Goal: Information Seeking & Learning: Learn about a topic

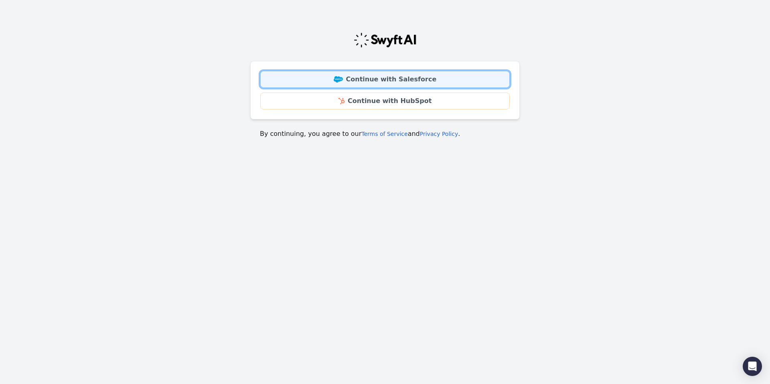
click at [385, 81] on link "Continue with Salesforce" at bounding box center [385, 79] width 250 height 17
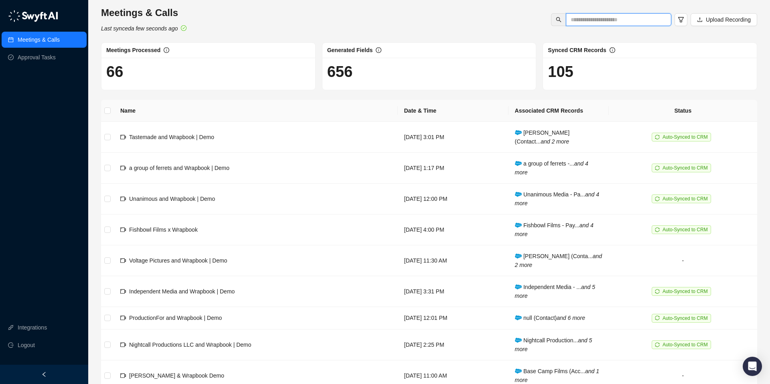
click at [611, 21] on input "text" at bounding box center [615, 19] width 89 height 9
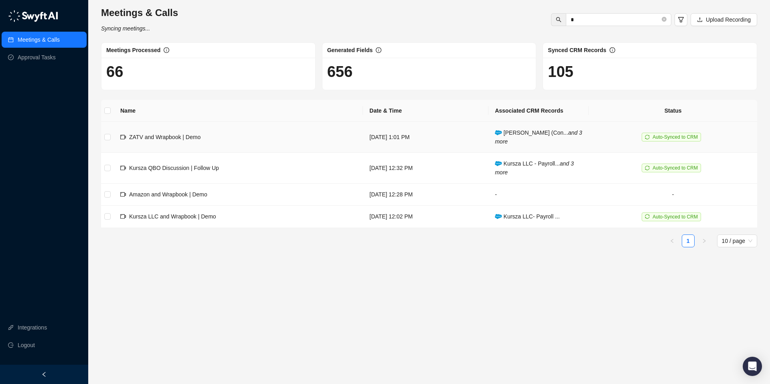
click at [669, 139] on span "Auto-Synced to CRM" at bounding box center [675, 137] width 45 height 6
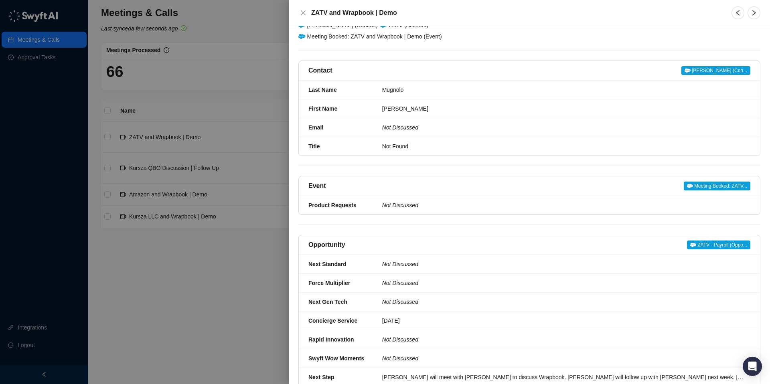
scroll to position [77, 0]
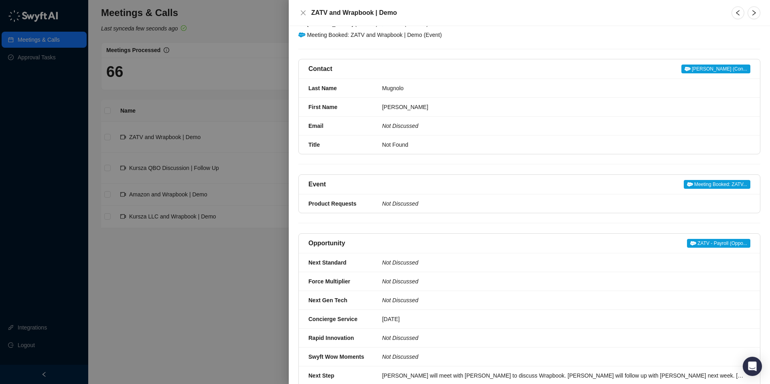
click at [711, 239] on span "ZATV - Payroll (Oppo..." at bounding box center [718, 243] width 63 height 9
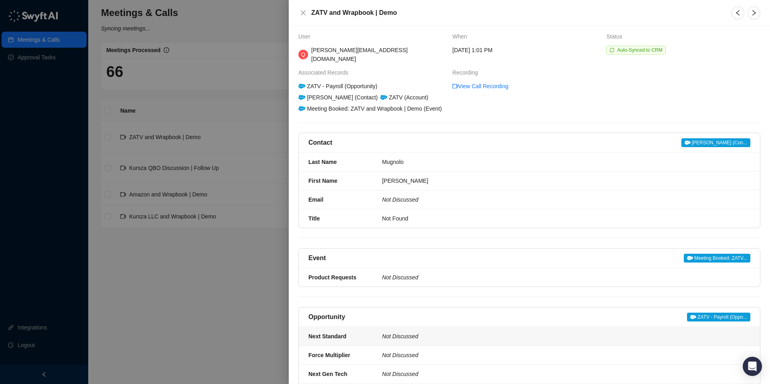
scroll to position [0, 0]
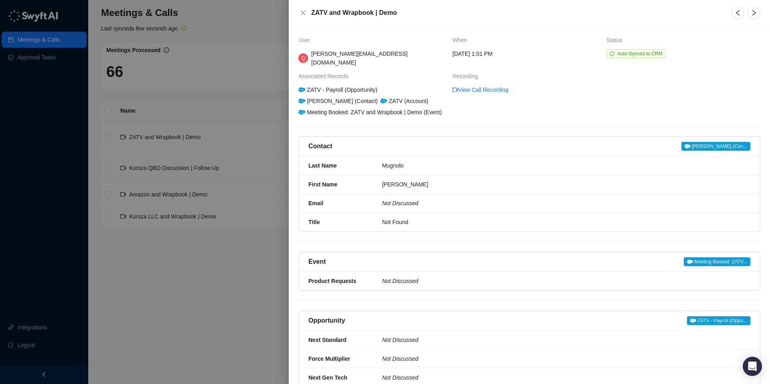
click at [363, 85] on div "ZATV - Payroll (Opportunity)" at bounding box center [337, 89] width 81 height 9
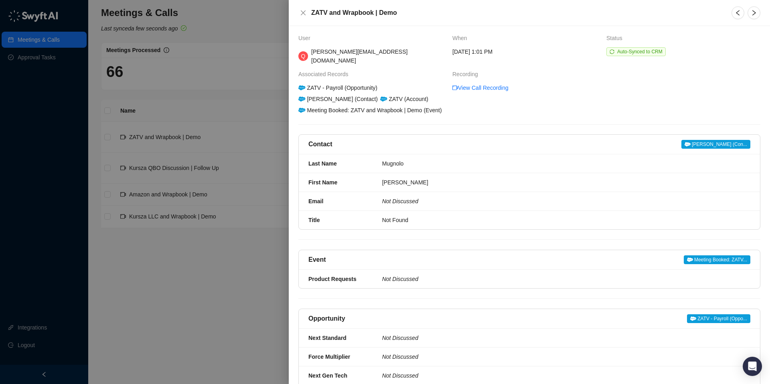
click at [345, 13] on h5 "ZATV and Wrapbook | Demo" at bounding box center [516, 13] width 411 height 10
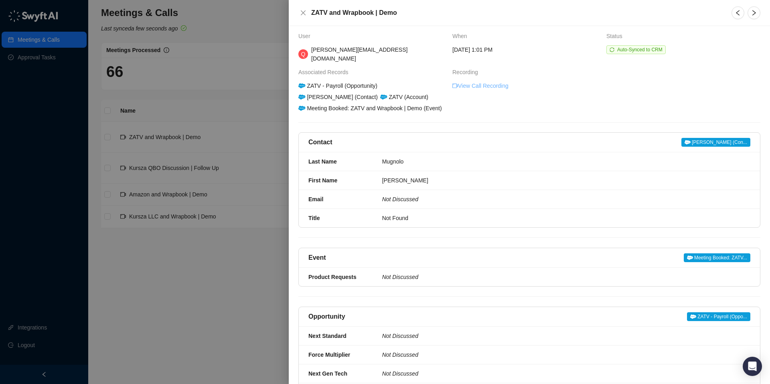
click at [470, 81] on link "View Call Recording" at bounding box center [480, 85] width 56 height 9
click at [304, 14] on icon "close" at bounding box center [303, 13] width 6 height 6
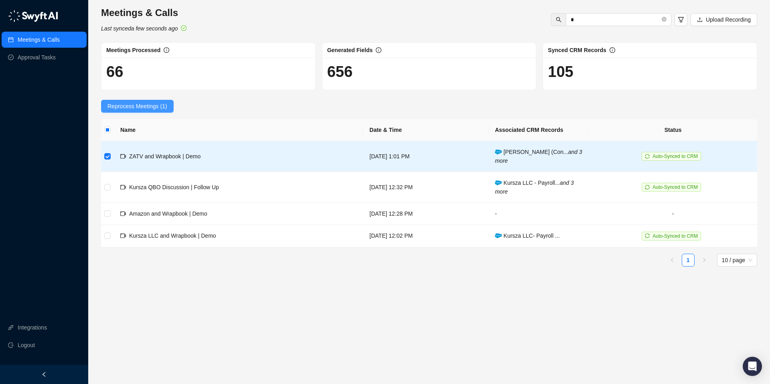
click at [144, 106] on span "Reprocess Meetings (1)" at bounding box center [138, 106] width 60 height 9
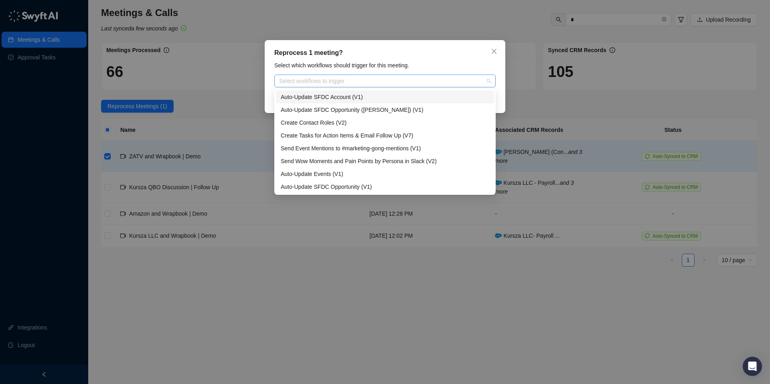
click at [332, 83] on div at bounding box center [381, 81] width 210 height 6
click at [333, 135] on div "Create Tasks for Action Items & Email Follow Up (V7)" at bounding box center [385, 135] width 209 height 9
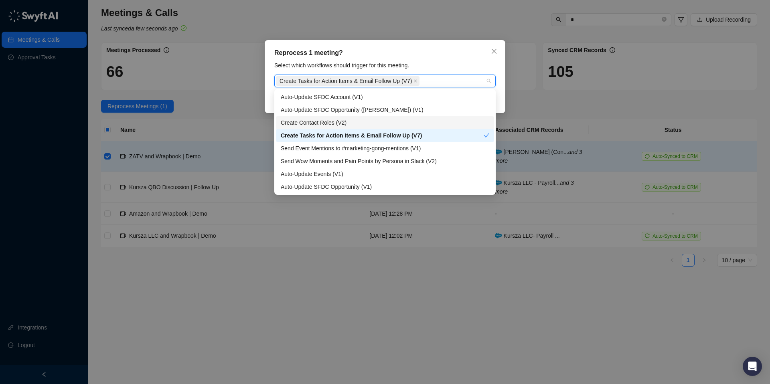
click at [331, 122] on div "Create Contact Roles (V2)" at bounding box center [385, 122] width 209 height 9
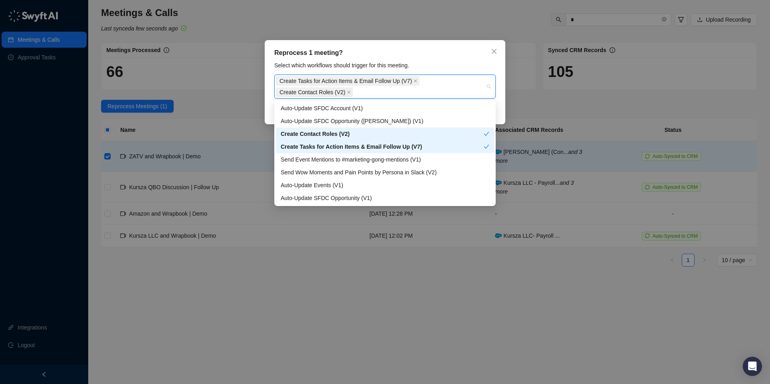
click at [330, 135] on div "Create Contact Roles (V2)" at bounding box center [382, 134] width 203 height 9
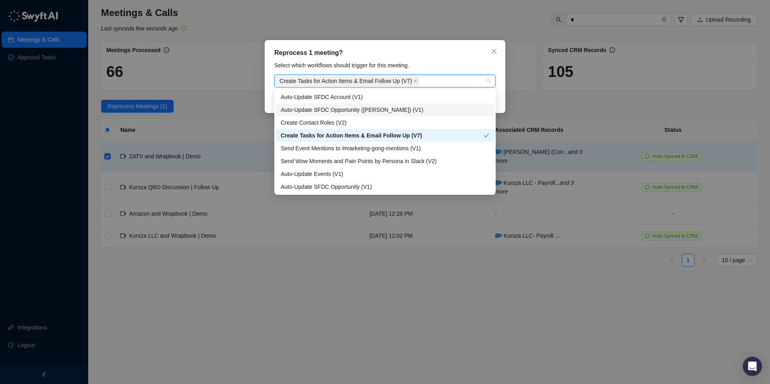
click at [333, 108] on div "Auto-Update SFDC Opportunity ([PERSON_NAME]) (V1)" at bounding box center [385, 109] width 209 height 9
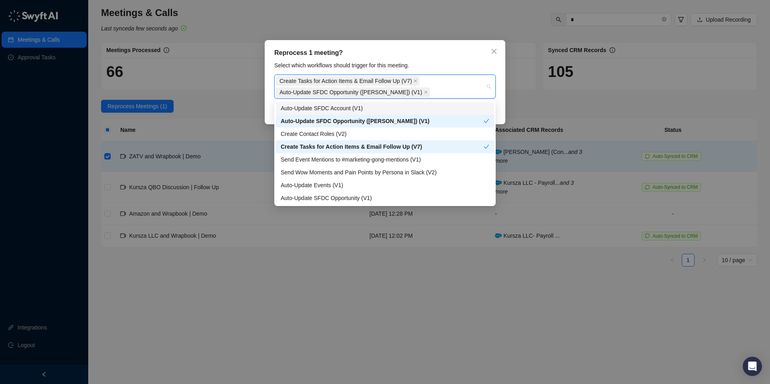
click at [459, 51] on div "Reprocess 1 meeting?" at bounding box center [384, 53] width 221 height 10
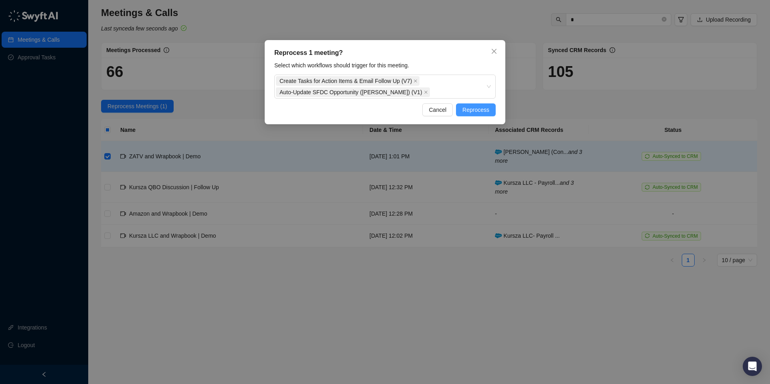
click at [480, 112] on span "Reprocess" at bounding box center [476, 109] width 27 height 9
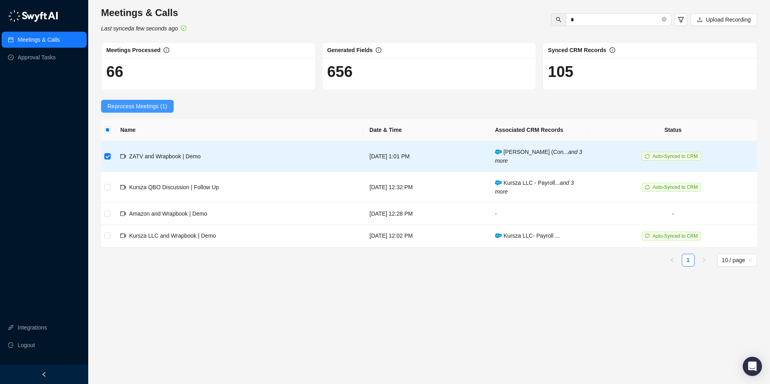
click at [131, 108] on span "Reprocess Meetings (1)" at bounding box center [138, 106] width 60 height 9
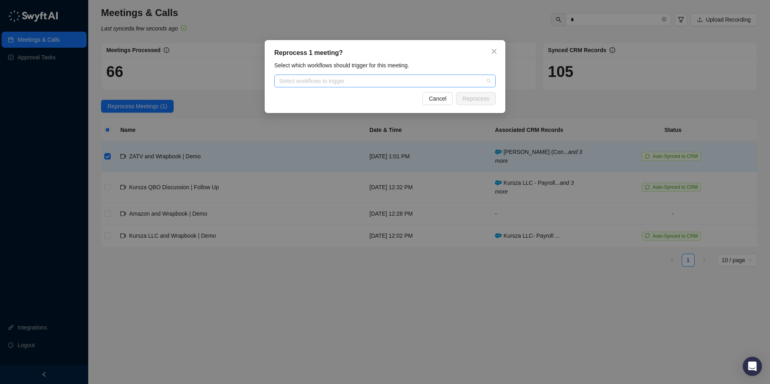
click at [312, 80] on div at bounding box center [381, 81] width 210 height 6
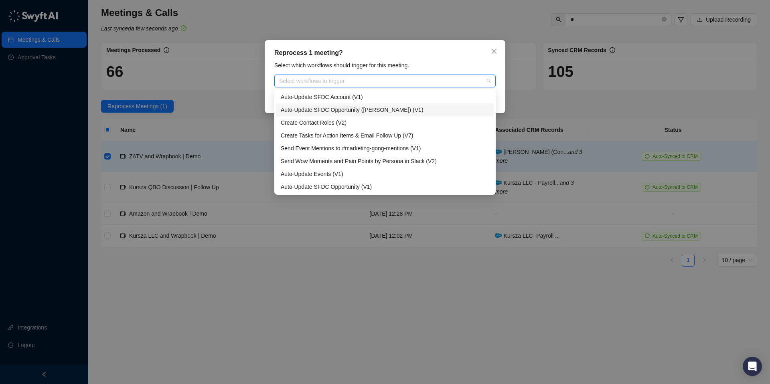
click at [316, 109] on div "Auto-Update SFDC Opportunity ([PERSON_NAME]) (V1)" at bounding box center [385, 109] width 209 height 9
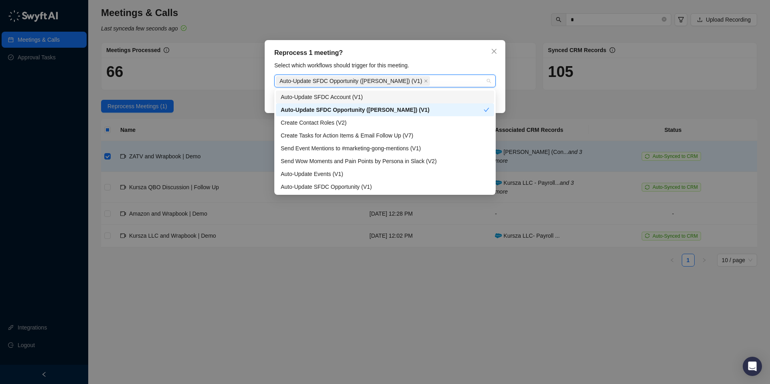
click at [483, 56] on div "Reprocess 1 meeting?" at bounding box center [384, 53] width 221 height 10
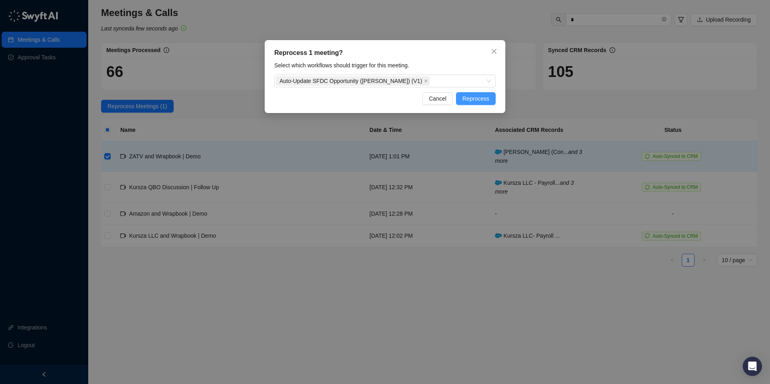
click at [481, 100] on span "Reprocess" at bounding box center [476, 98] width 27 height 9
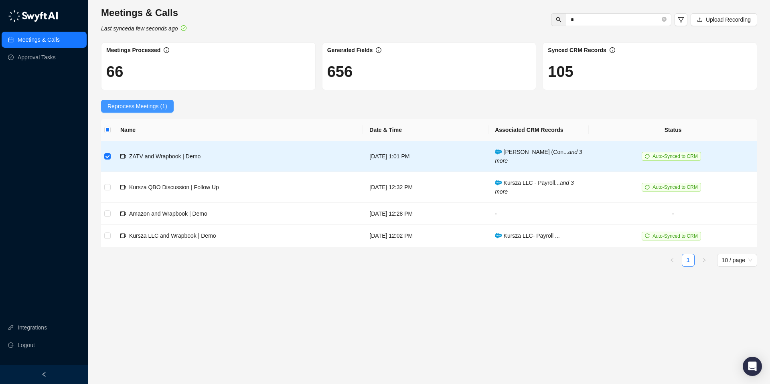
click at [133, 108] on span "Reprocess Meetings (1)" at bounding box center [138, 106] width 60 height 9
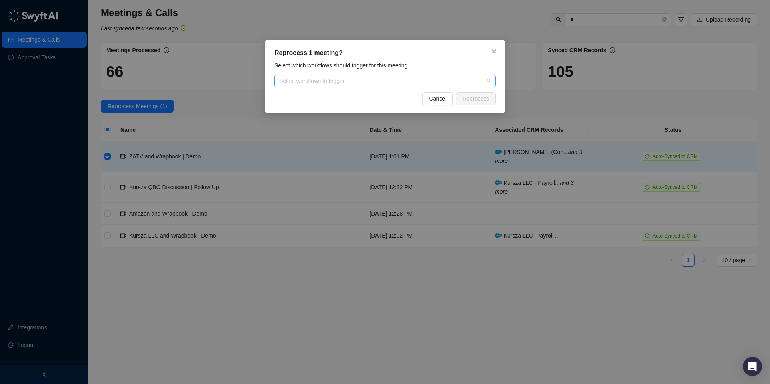
click at [344, 80] on div at bounding box center [381, 81] width 210 height 6
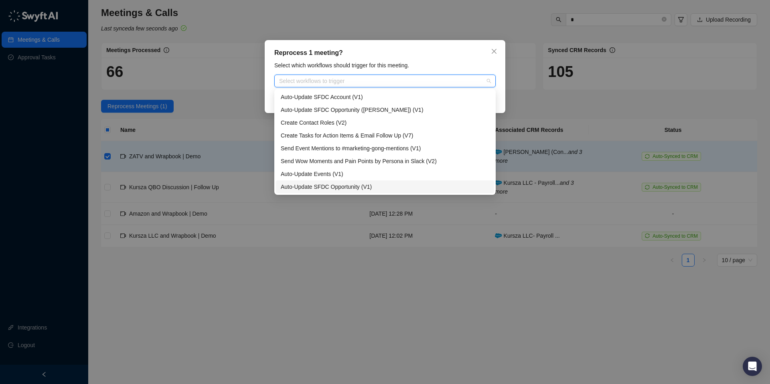
click at [316, 187] on div "Auto-Update SFDC Opportunity (V1)" at bounding box center [385, 187] width 209 height 9
click at [443, 65] on div "Select which workflows should trigger for this meeting." at bounding box center [385, 65] width 226 height 9
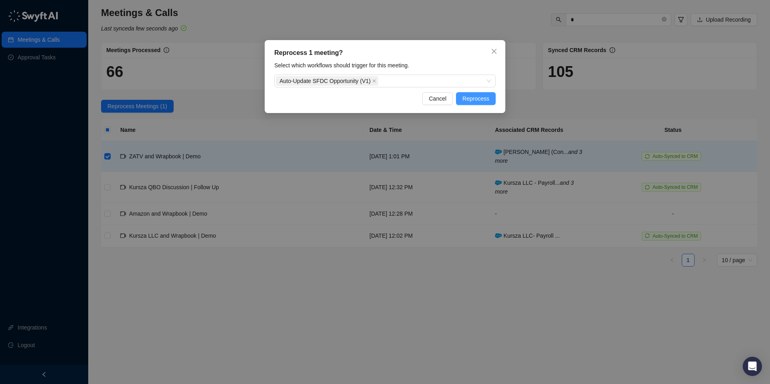
click at [468, 100] on span "Reprocess" at bounding box center [476, 98] width 27 height 9
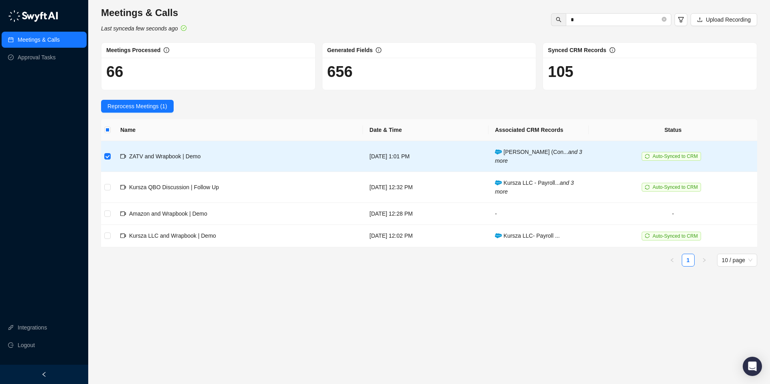
click at [130, 99] on div "Meetings & Calls Last synced a few seconds ago * Upload Recording Meetings Proc…" at bounding box center [429, 139] width 656 height 267
click at [128, 105] on span "Reprocess Meetings (1)" at bounding box center [138, 106] width 60 height 9
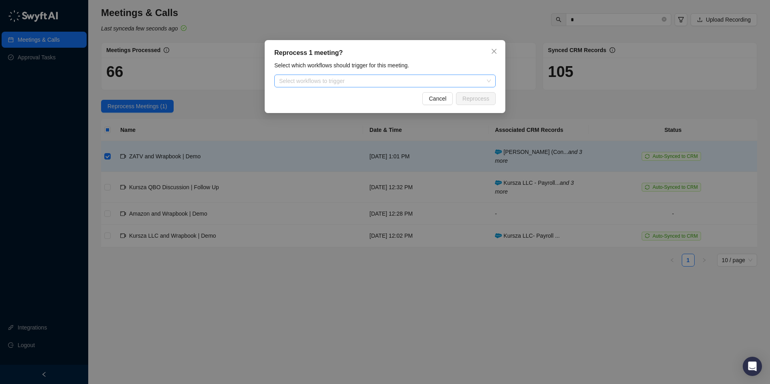
click at [329, 77] on div "Select workflows to trigger" at bounding box center [384, 81] width 221 height 13
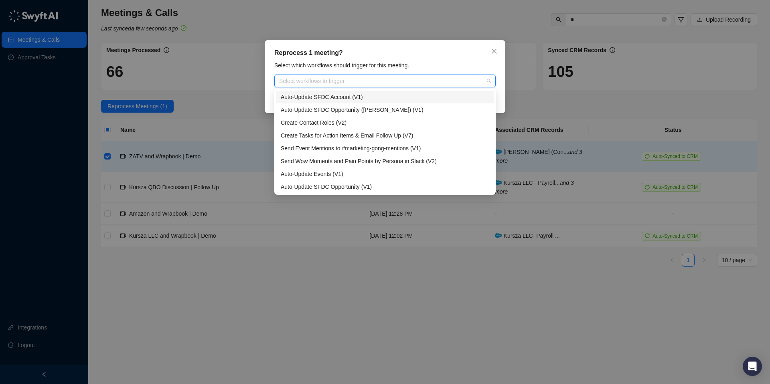
click at [321, 93] on div "Auto-Update SFDC Account (V1)" at bounding box center [385, 97] width 209 height 9
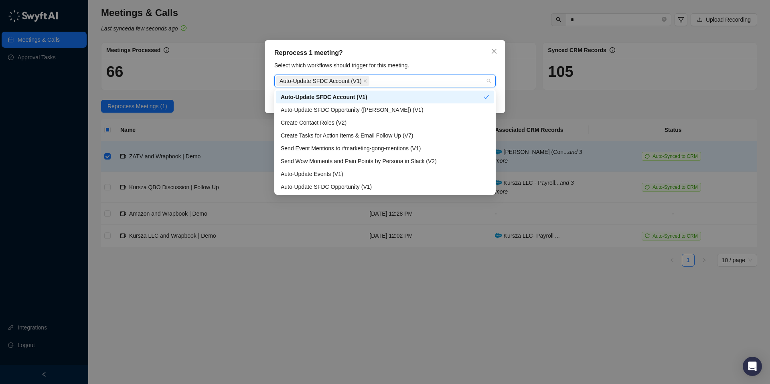
drag, startPoint x: 449, startPoint y: 66, endPoint x: 448, endPoint y: 70, distance: 4.1
click at [449, 66] on div "Select which workflows should trigger for this meeting." at bounding box center [385, 65] width 226 height 9
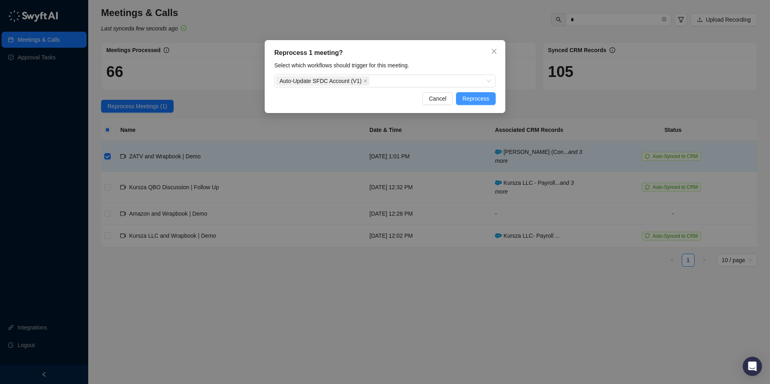
click at [476, 92] on button "Reprocess" at bounding box center [476, 98] width 40 height 13
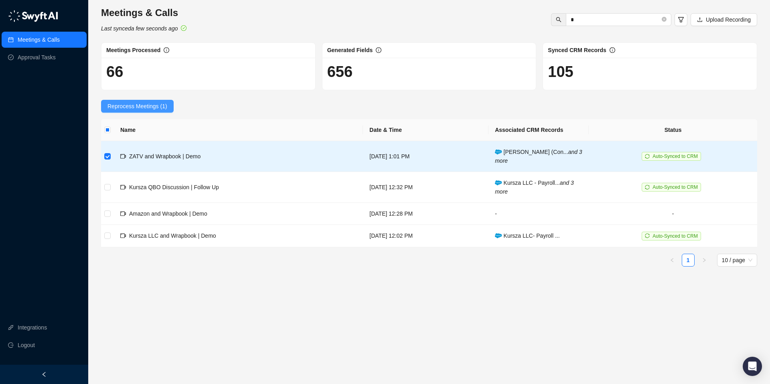
click at [142, 109] on span "Reprocess Meetings (1)" at bounding box center [138, 106] width 60 height 9
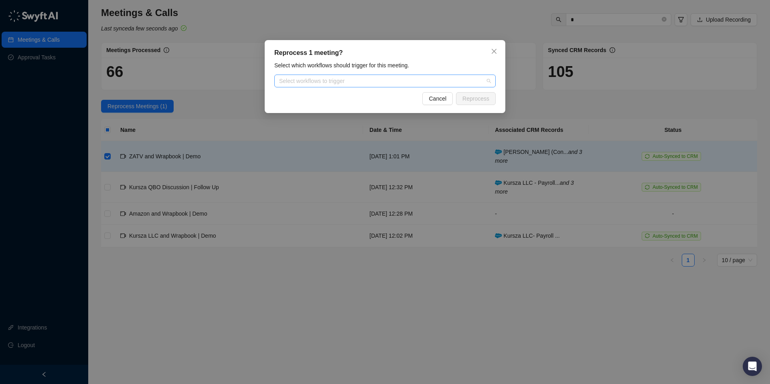
click at [302, 82] on div at bounding box center [381, 81] width 210 height 6
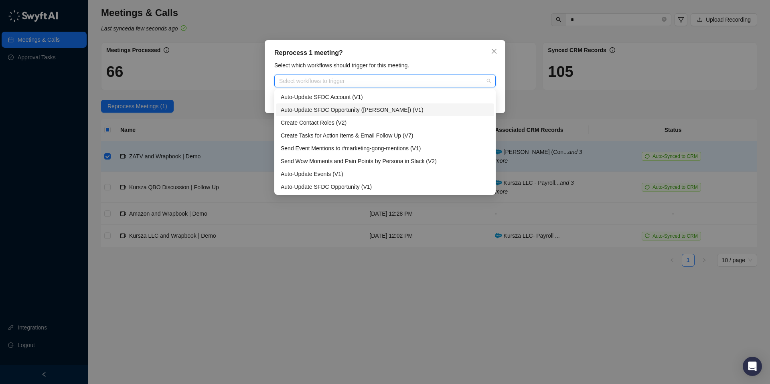
click at [307, 109] on div "Auto-Update SFDC Opportunity ([PERSON_NAME]) (V1)" at bounding box center [385, 109] width 209 height 9
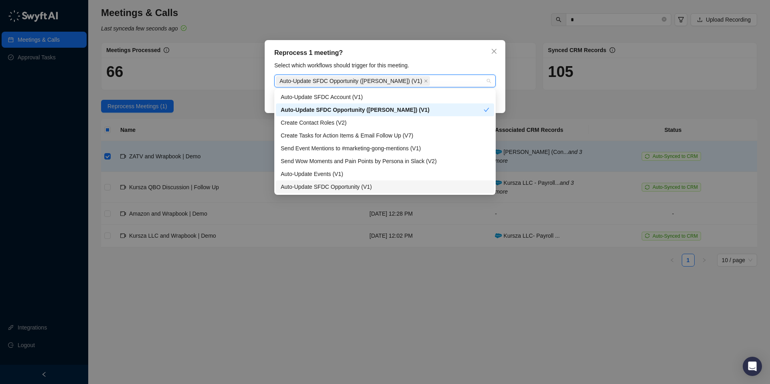
drag, startPoint x: 439, startPoint y: 290, endPoint x: 437, endPoint y: 271, distance: 18.5
click at [439, 289] on div "Reprocess 1 meeting? Select which workflows should trigger for this meeting. Au…" at bounding box center [385, 192] width 770 height 384
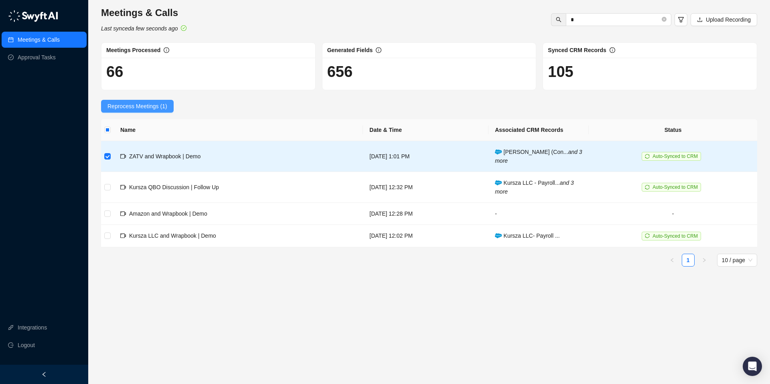
click at [132, 104] on span "Reprocess Meetings (1)" at bounding box center [138, 106] width 60 height 9
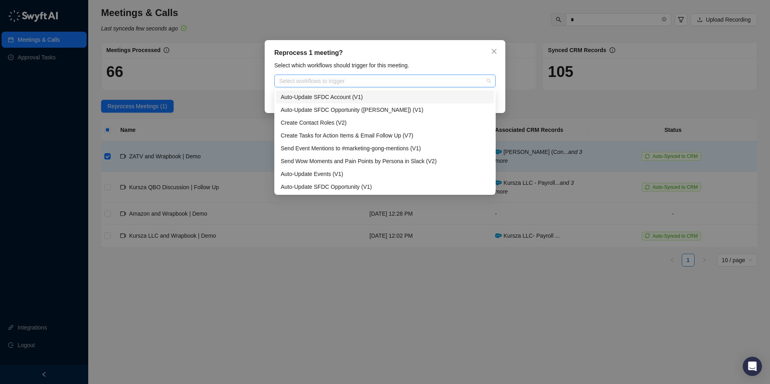
drag, startPoint x: 319, startPoint y: 81, endPoint x: 317, endPoint y: 86, distance: 5.6
click at [319, 81] on div at bounding box center [381, 81] width 210 height 6
click at [319, 107] on div "Auto-Update SFDC Opportunity ([PERSON_NAME]) (V1)" at bounding box center [385, 109] width 209 height 9
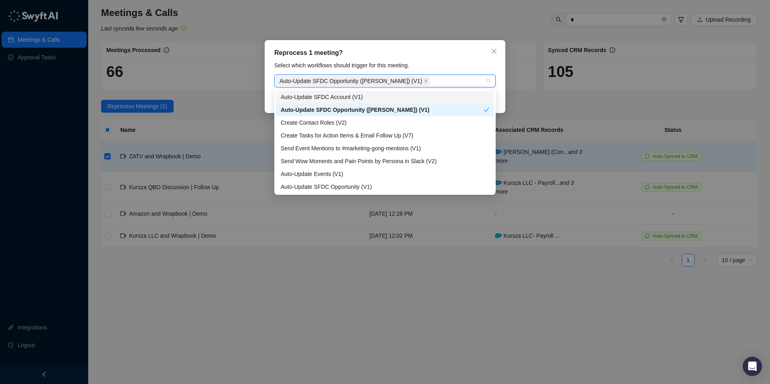
click at [432, 91] on div "Auto-Update SFDC Account (V1)" at bounding box center [385, 97] width 218 height 13
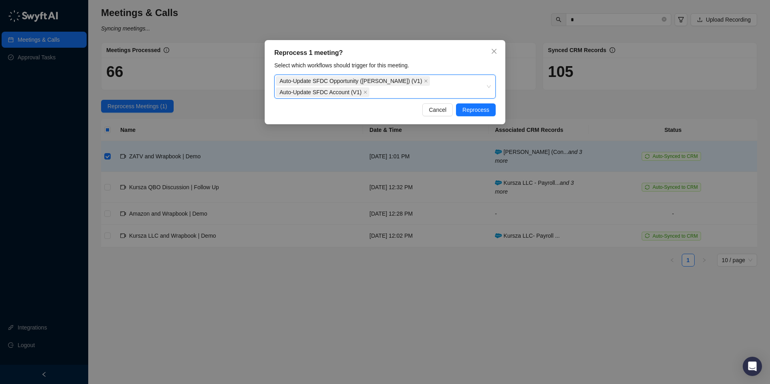
click at [438, 85] on div "Auto-Update SFDC Opportunity ([PERSON_NAME]) (V1) Auto-Update SFDC Account (V1)" at bounding box center [381, 86] width 210 height 22
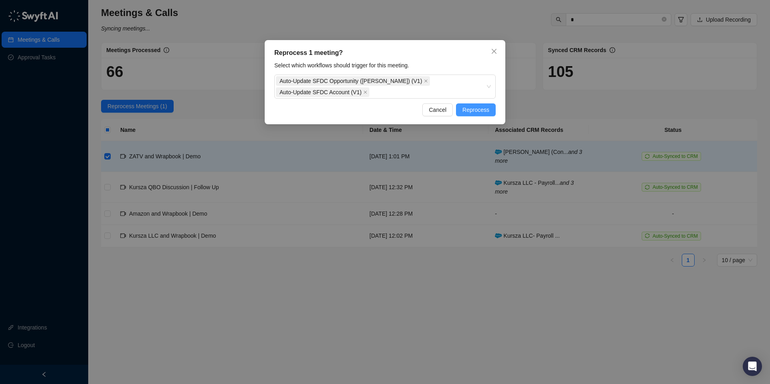
click at [474, 108] on span "Reprocess" at bounding box center [476, 109] width 27 height 9
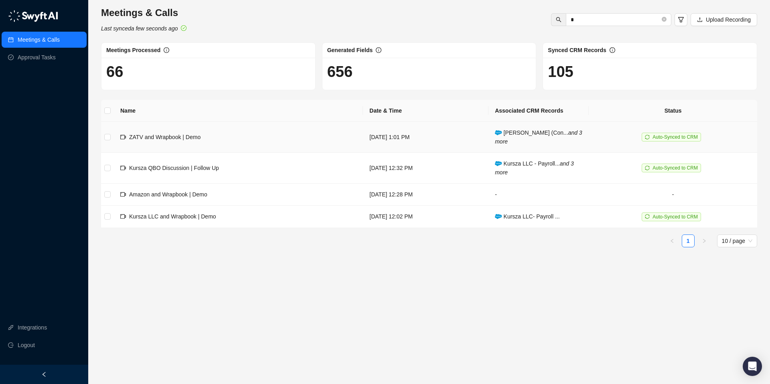
click at [177, 134] on span "ZATV and Wrapbook | Demo" at bounding box center [164, 137] width 71 height 6
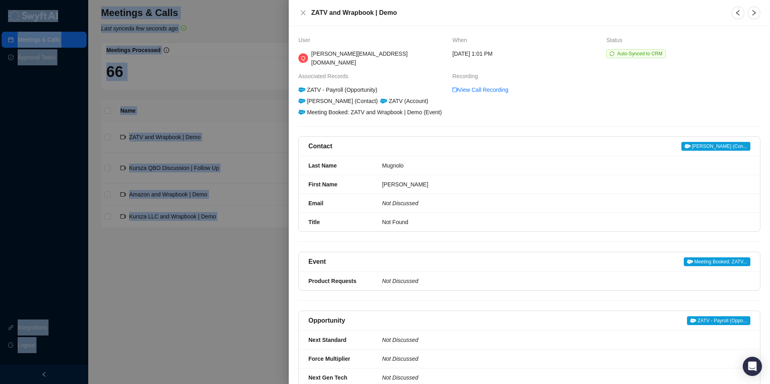
click at [177, 134] on div at bounding box center [385, 192] width 770 height 384
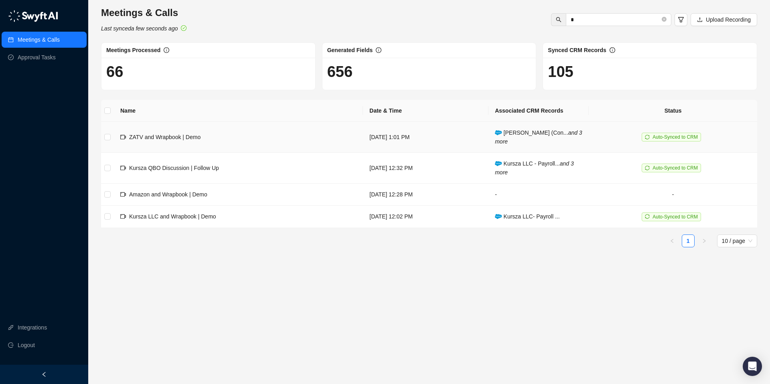
click at [177, 134] on span "ZATV and Wrapbook | Demo" at bounding box center [164, 137] width 71 height 6
click at [136, 135] on span "ZATV and Wrapbook | Demo" at bounding box center [164, 137] width 71 height 6
click at [124, 137] on icon "video-camera" at bounding box center [123, 137] width 6 height 6
click at [144, 137] on span "ZATV and Wrapbook | Demo" at bounding box center [164, 137] width 71 height 6
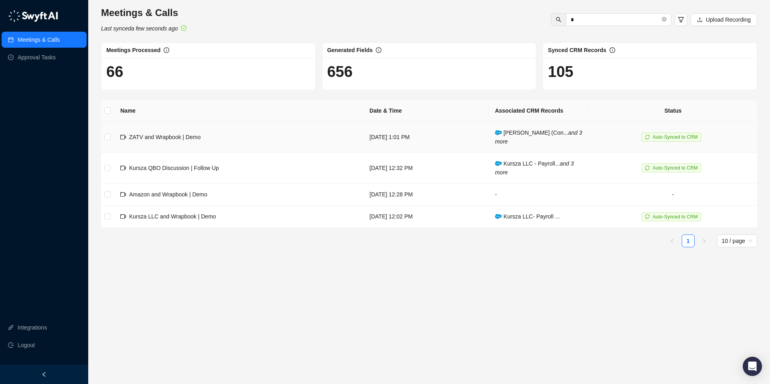
click at [396, 137] on td "[DATE] 1:01 PM" at bounding box center [426, 137] width 126 height 31
click at [363, 130] on td "[DATE] 1:01 PM" at bounding box center [426, 137] width 126 height 31
click at [363, 138] on td "[DATE] 1:01 PM" at bounding box center [426, 137] width 126 height 31
click at [583, 16] on input "*" at bounding box center [615, 19] width 89 height 9
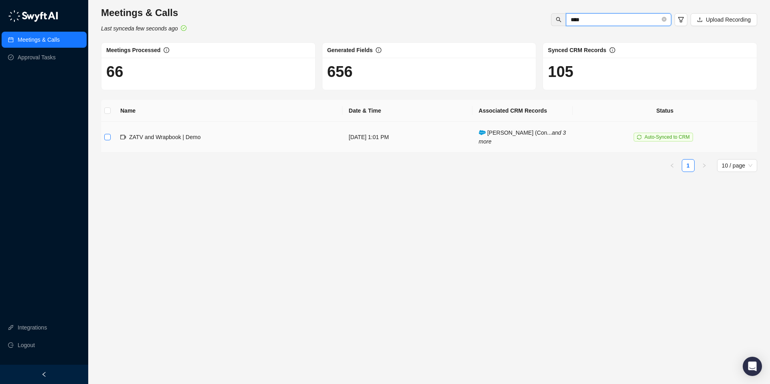
type input "****"
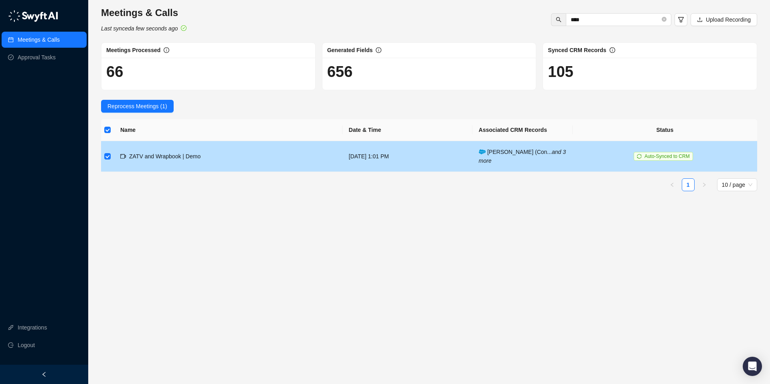
click at [659, 158] on span "Auto-Synced to CRM" at bounding box center [667, 157] width 45 height 6
click at [642, 156] on icon "sync" at bounding box center [639, 156] width 5 height 5
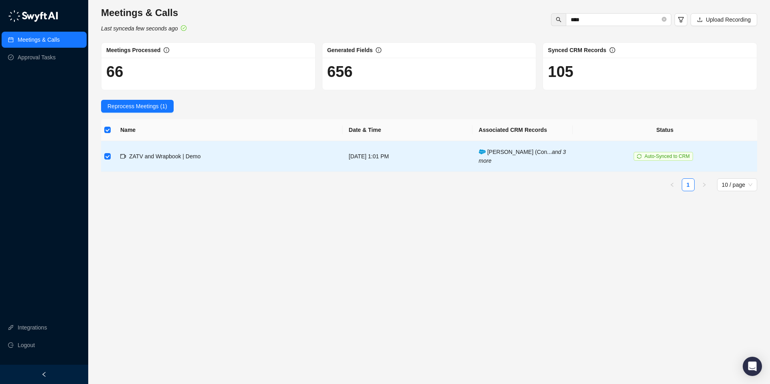
click at [639, 199] on main "Meetings & Calls Last synced a few seconds ago **** Upload Recording Meetings P…" at bounding box center [429, 191] width 656 height 371
click at [51, 58] on link "Approval Tasks" at bounding box center [37, 57] width 38 height 16
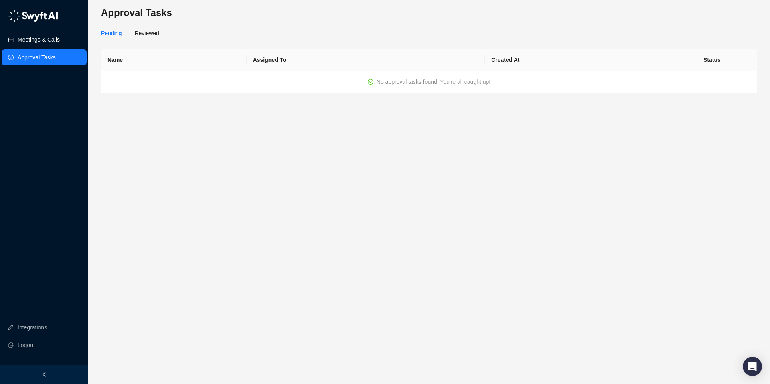
click at [47, 44] on link "Meetings & Calls" at bounding box center [39, 40] width 42 height 16
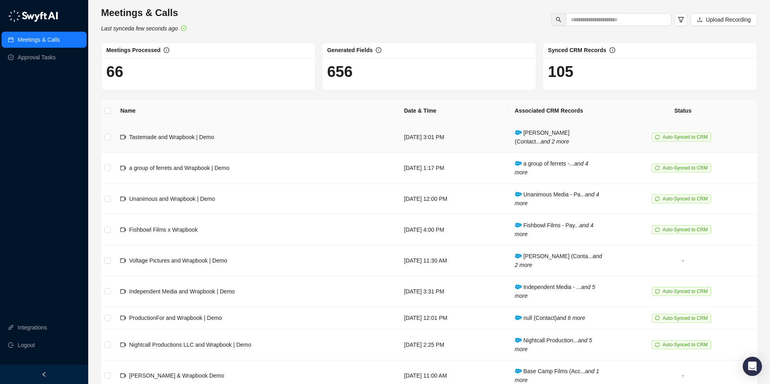
click at [176, 134] on span "Tastemade and Wrapbook | Demo" at bounding box center [171, 137] width 85 height 6
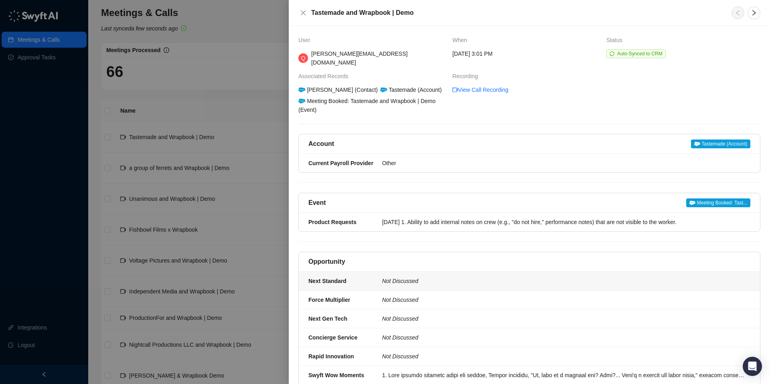
click at [405, 278] on icon "Not Discussed" at bounding box center [400, 281] width 36 height 6
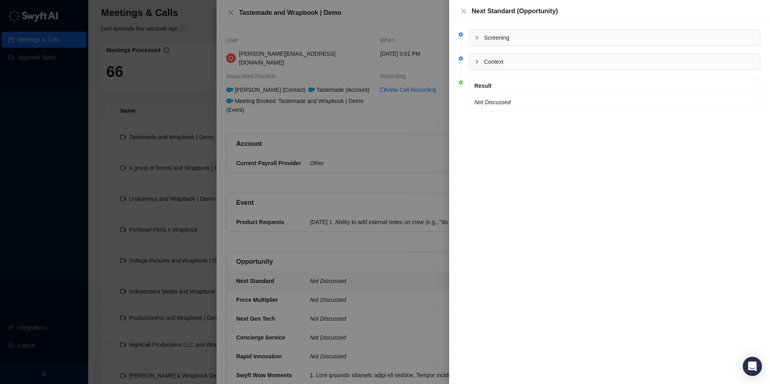
click at [503, 63] on span "Context" at bounding box center [619, 61] width 271 height 9
click at [503, 42] on div "Screening" at bounding box center [615, 37] width 290 height 15
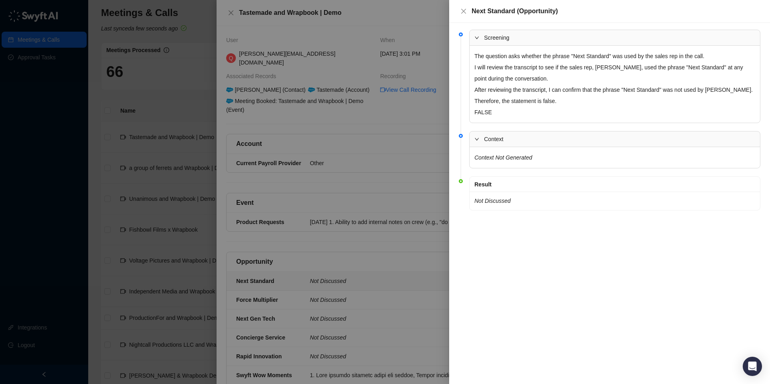
drag, startPoint x: 508, startPoint y: 297, endPoint x: 496, endPoint y: 298, distance: 12.1
click at [508, 297] on div "Screening The question asks whether the phrase "Next Standard" was used by the …" at bounding box center [609, 203] width 321 height 361
click at [375, 259] on div at bounding box center [385, 192] width 770 height 384
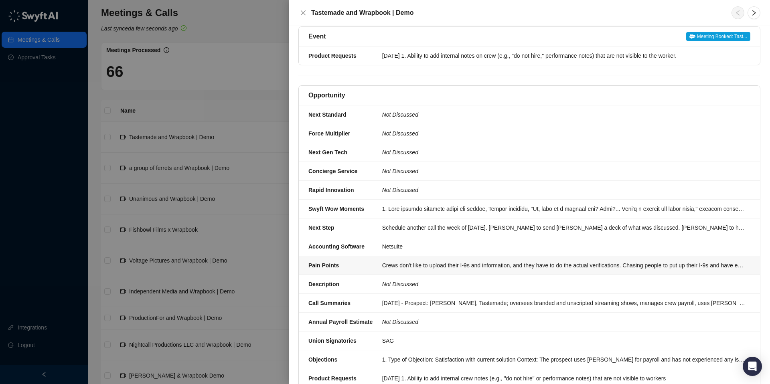
scroll to position [170, 0]
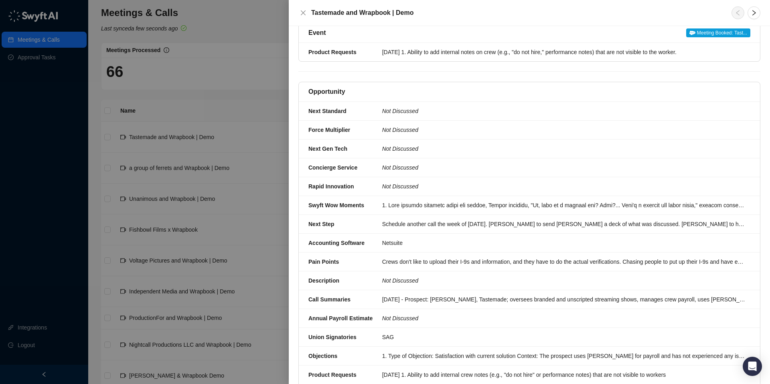
click at [207, 103] on div at bounding box center [385, 192] width 770 height 384
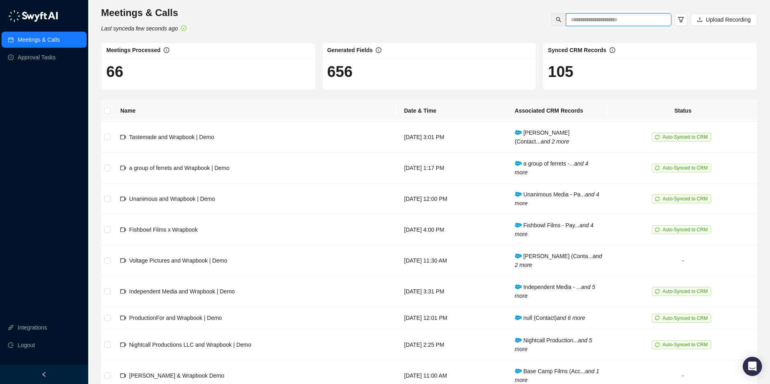
click at [588, 20] on input "text" at bounding box center [615, 19] width 89 height 9
type input "****"
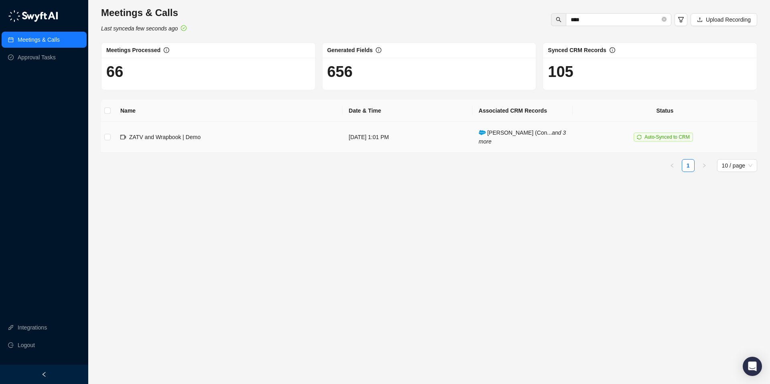
click at [150, 141] on div "ZATV and Wrapbook | Demo" at bounding box center [164, 137] width 71 height 9
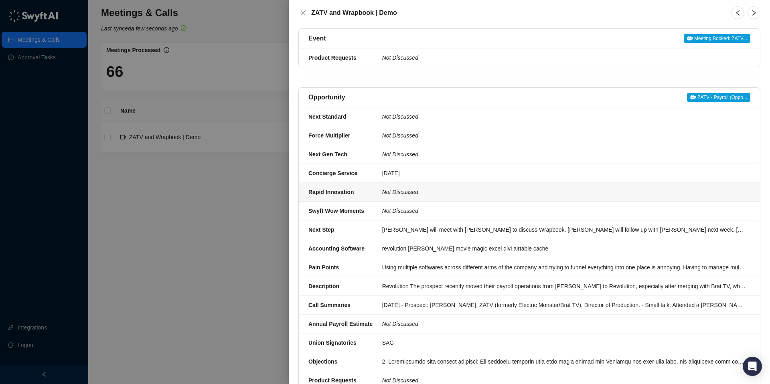
scroll to position [224, 0]
click at [469, 262] on div "Using multiple softwares across different arms of the company and trying to fun…" at bounding box center [563, 266] width 363 height 9
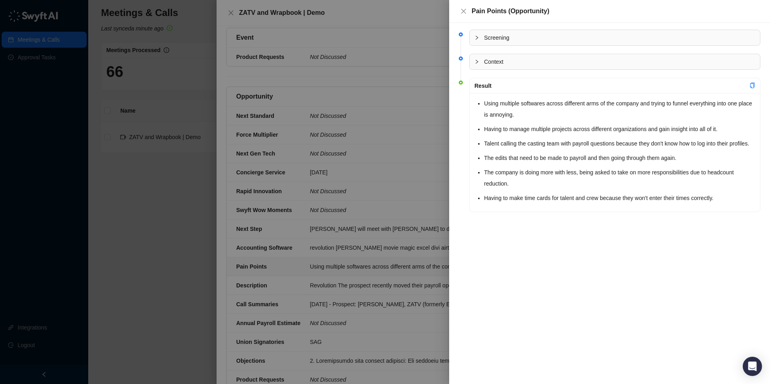
click at [420, 186] on div at bounding box center [385, 192] width 770 height 384
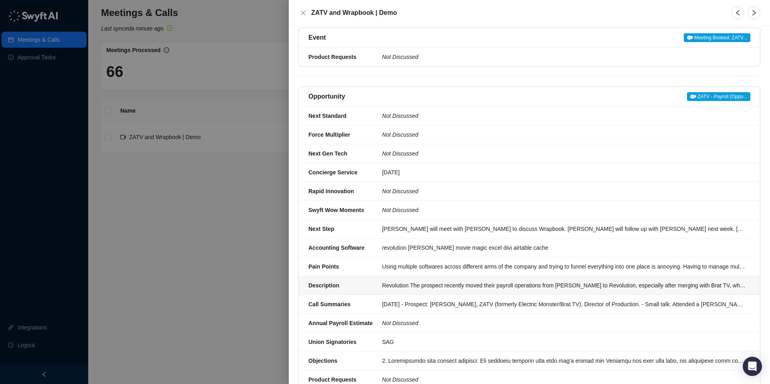
click at [409, 281] on div "Revolution The prospect recently moved their payroll operations from [PERSON_NA…" at bounding box center [563, 285] width 363 height 9
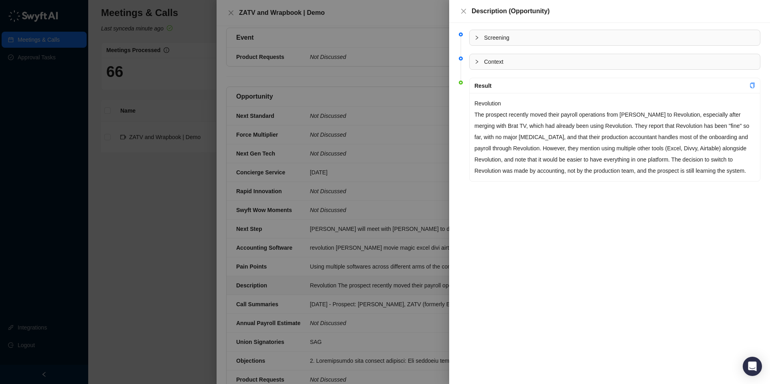
click at [578, 286] on div "Screening Context Result Revolution The prospect recently moved their payroll o…" at bounding box center [609, 203] width 321 height 361
click at [401, 158] on div at bounding box center [385, 192] width 770 height 384
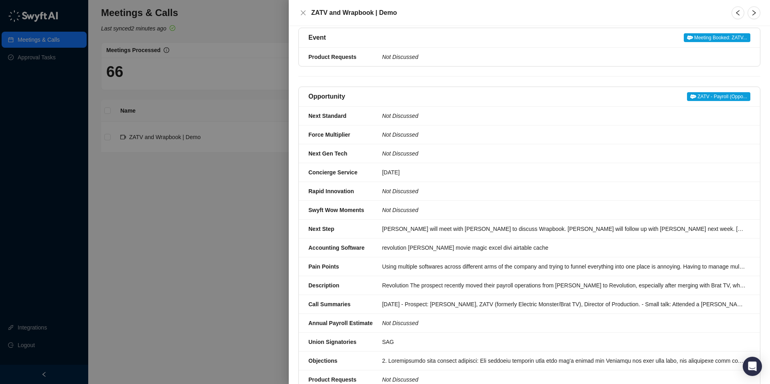
click at [719, 92] on span "ZATV - Payroll (Oppo..." at bounding box center [718, 96] width 63 height 9
click at [396, 300] on div "[DATE] - Prospect: [PERSON_NAME], ZATV (formerly Electric Monster/Brat TV), Dir…" at bounding box center [563, 304] width 363 height 9
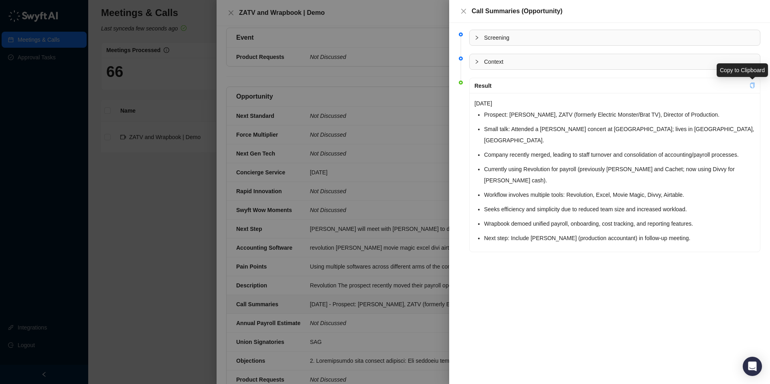
click at [753, 85] on icon "copy" at bounding box center [753, 86] width 6 height 6
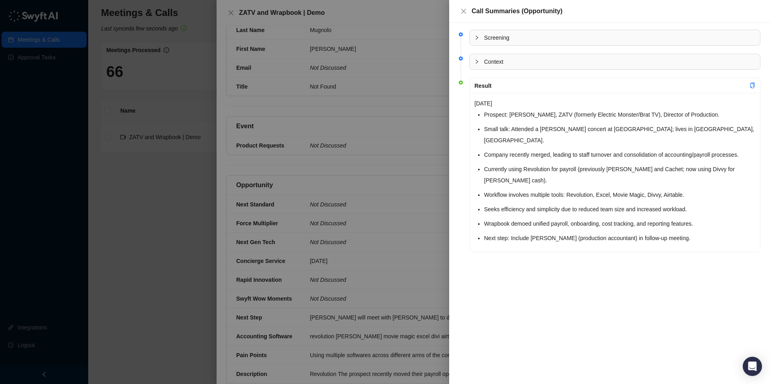
click at [363, 268] on div at bounding box center [385, 192] width 770 height 384
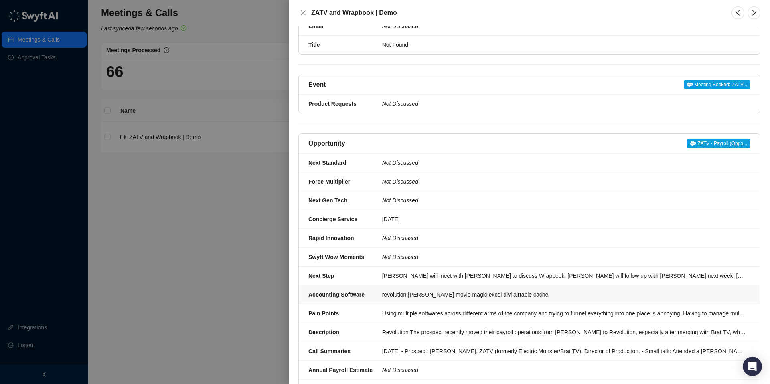
scroll to position [178, 0]
click at [417, 309] on div "Using multiple softwares across different arms of the company and trying to fun…" at bounding box center [563, 313] width 363 height 9
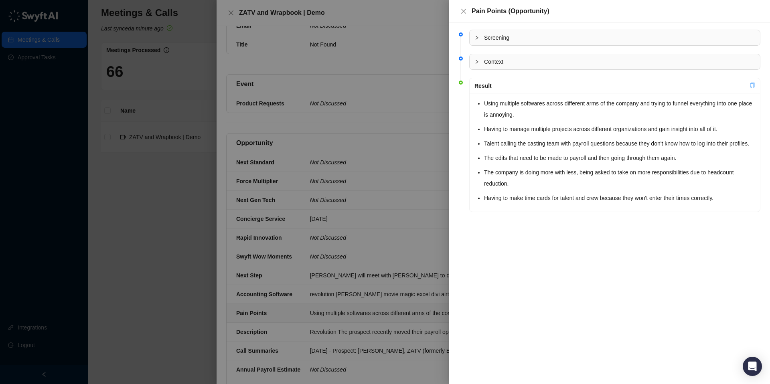
click at [752, 86] on icon "copy" at bounding box center [753, 86] width 6 height 6
click at [396, 189] on div at bounding box center [385, 192] width 770 height 384
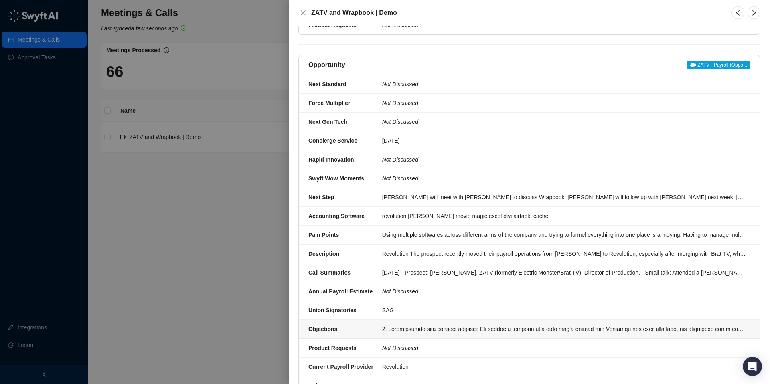
scroll to position [257, 0]
click at [410, 324] on div at bounding box center [563, 328] width 363 height 9
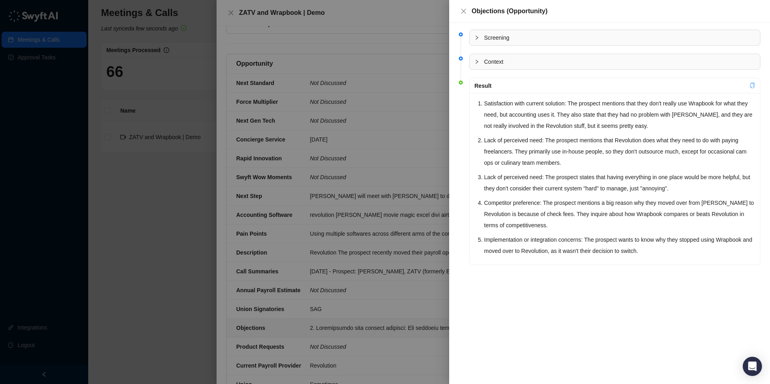
click at [753, 85] on icon "copy" at bounding box center [753, 86] width 6 height 6
click at [585, 327] on div "Screening Context Result Satisfaction with current solution: The prospect menti…" at bounding box center [609, 203] width 321 height 361
drag, startPoint x: 387, startPoint y: 245, endPoint x: 385, endPoint y: 241, distance: 5.0
click at [387, 244] on div at bounding box center [385, 192] width 770 height 384
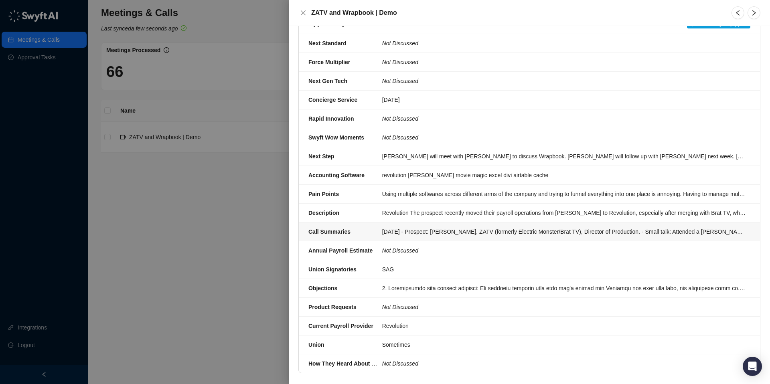
scroll to position [298, 0]
